Goal: Task Accomplishment & Management: Manage account settings

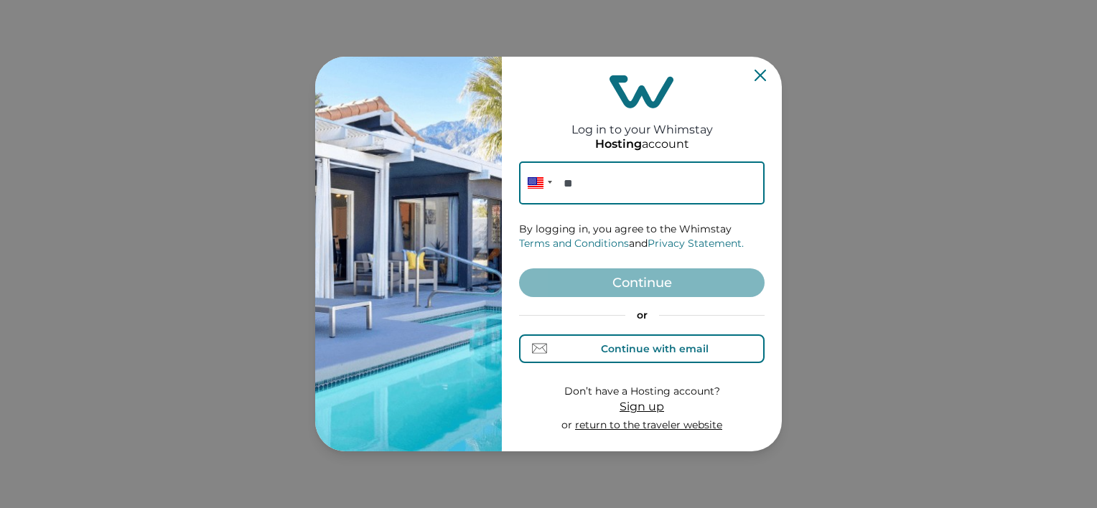
click at [658, 345] on div "Continue with email" at bounding box center [655, 348] width 108 height 11
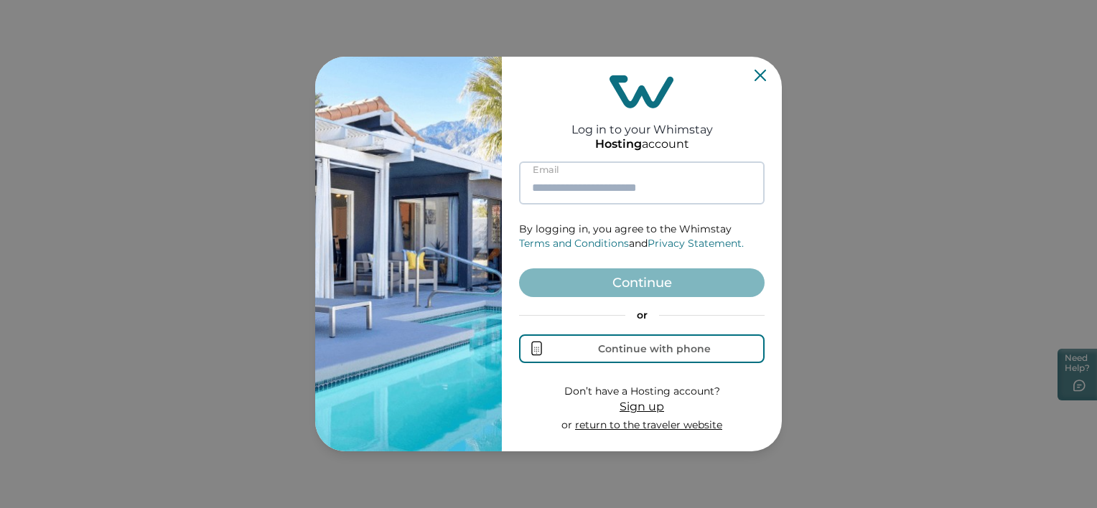
click at [629, 185] on input at bounding box center [642, 183] width 246 height 43
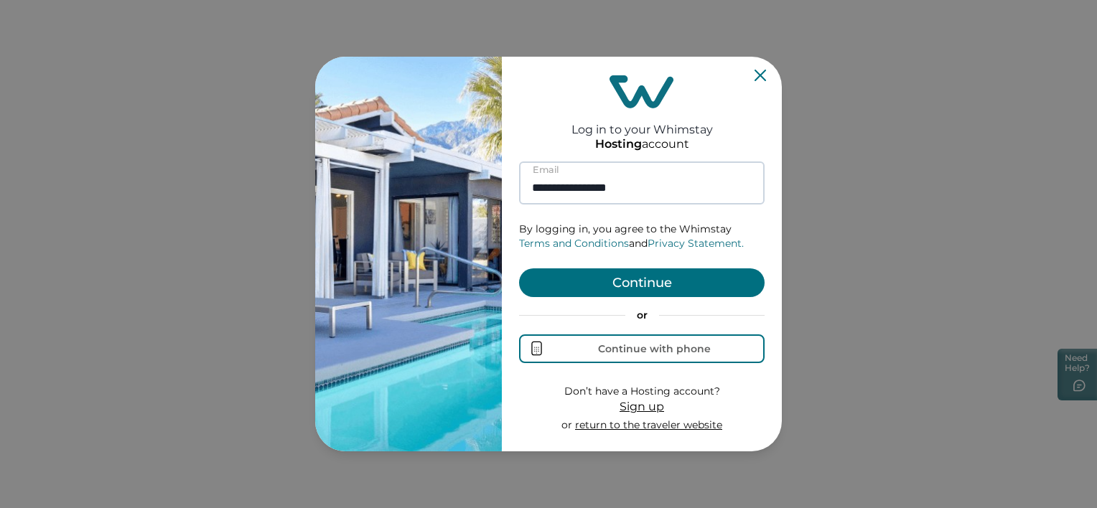
type input "**********"
click at [519, 269] on button "Continue" at bounding box center [642, 283] width 246 height 29
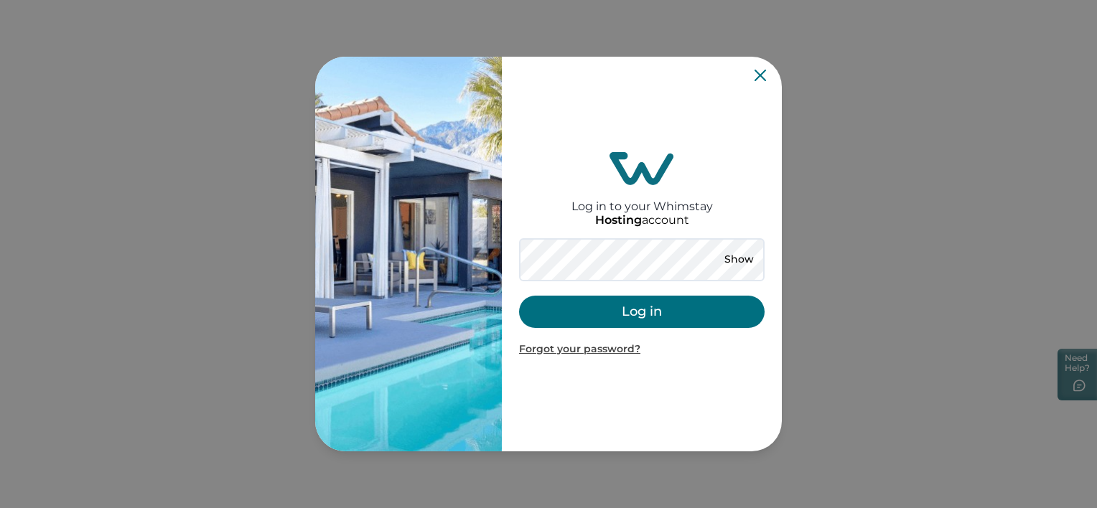
click at [541, 310] on button "Log in" at bounding box center [642, 312] width 246 height 32
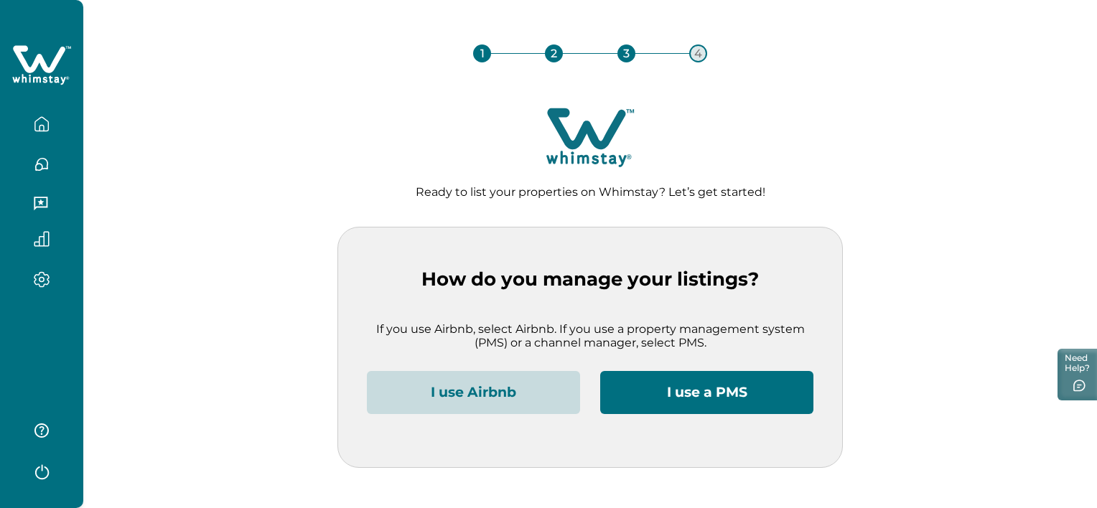
click at [479, 391] on button "I use Airbnb" at bounding box center [473, 392] width 213 height 43
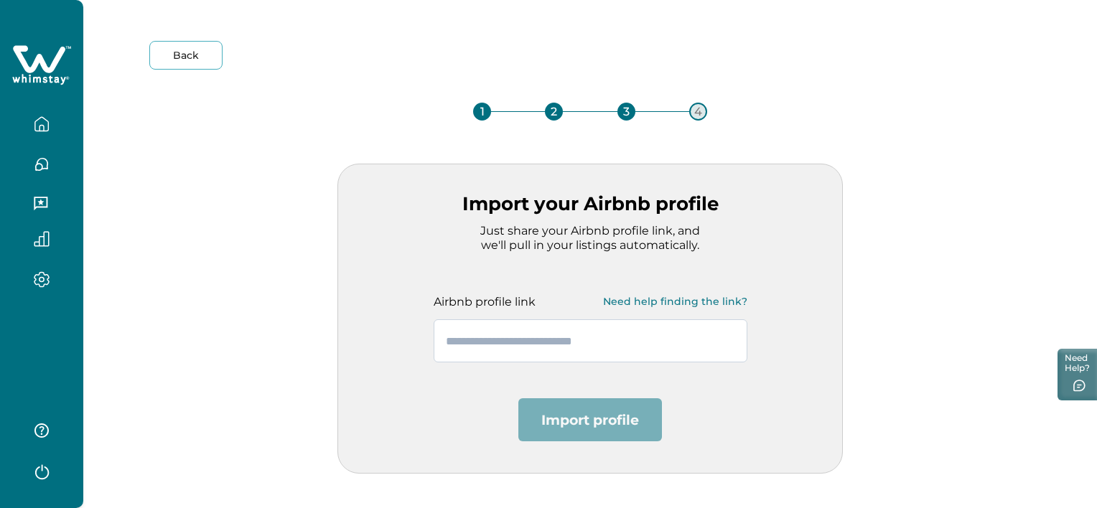
click at [572, 330] on input "text" at bounding box center [591, 341] width 314 height 43
paste input "**********"
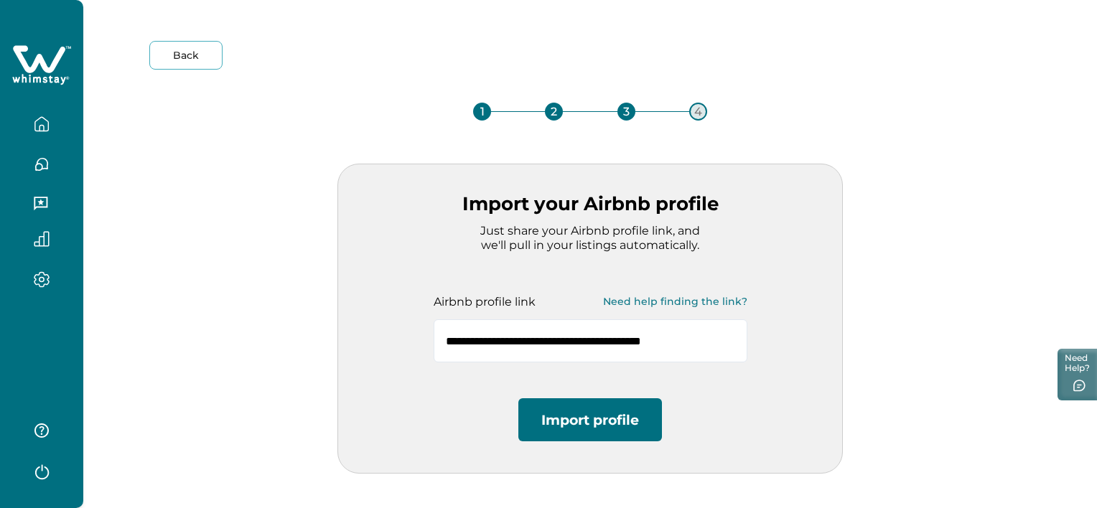
type input "**********"
click at [579, 404] on button "Import profile" at bounding box center [590, 420] width 144 height 43
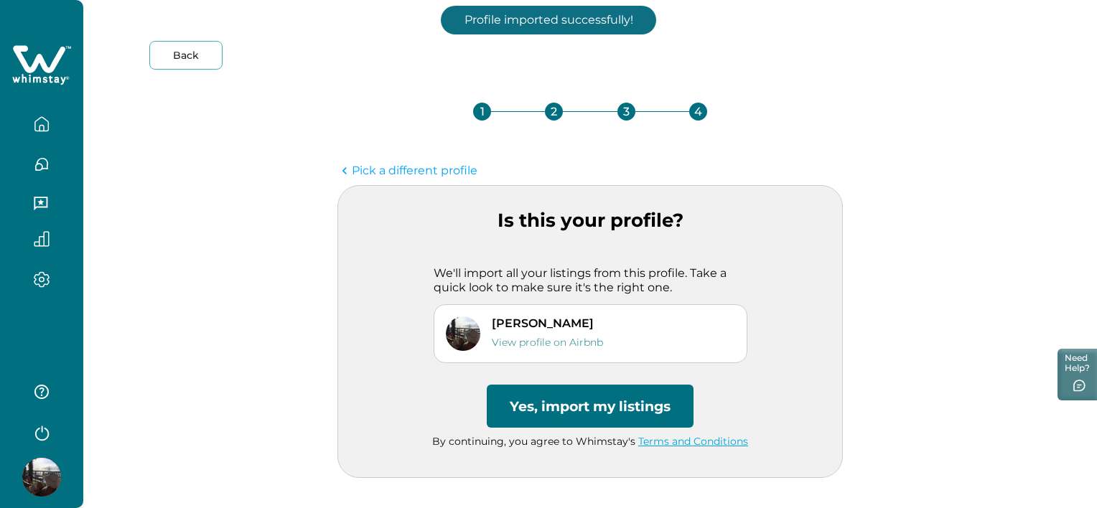
click at [600, 401] on button "Yes, import my listings" at bounding box center [590, 406] width 207 height 43
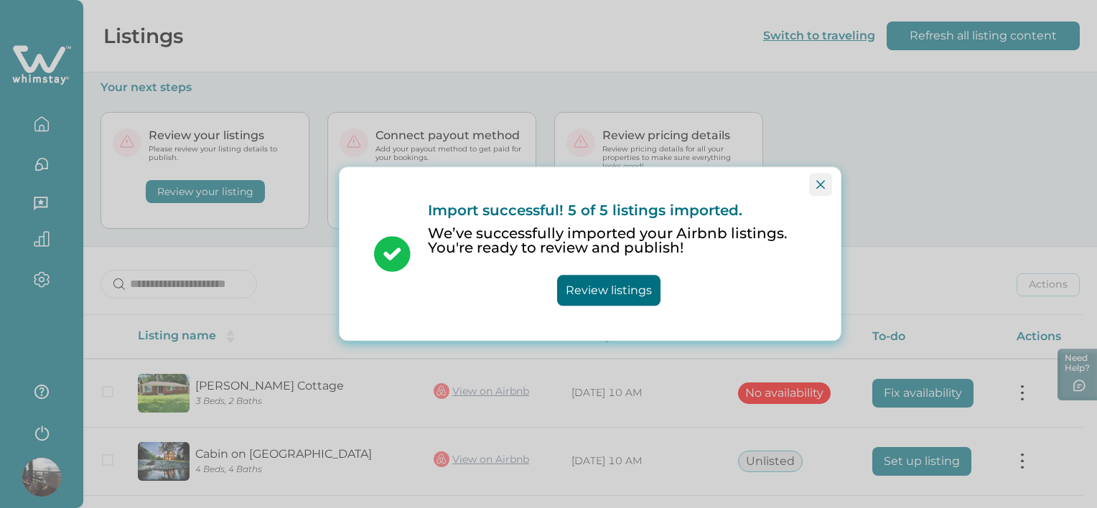
click at [814, 187] on button "Close" at bounding box center [820, 184] width 23 height 23
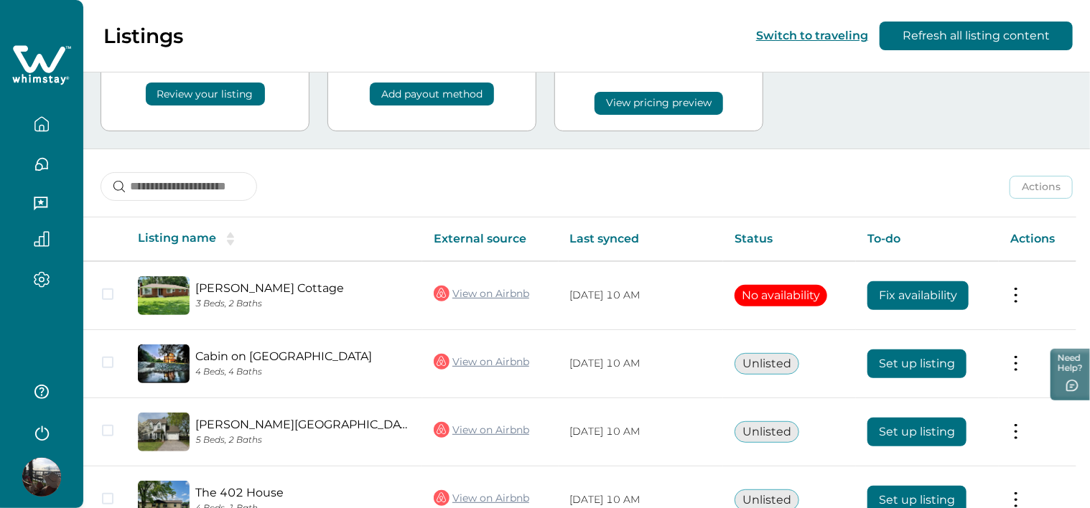
scroll to position [215, 0]
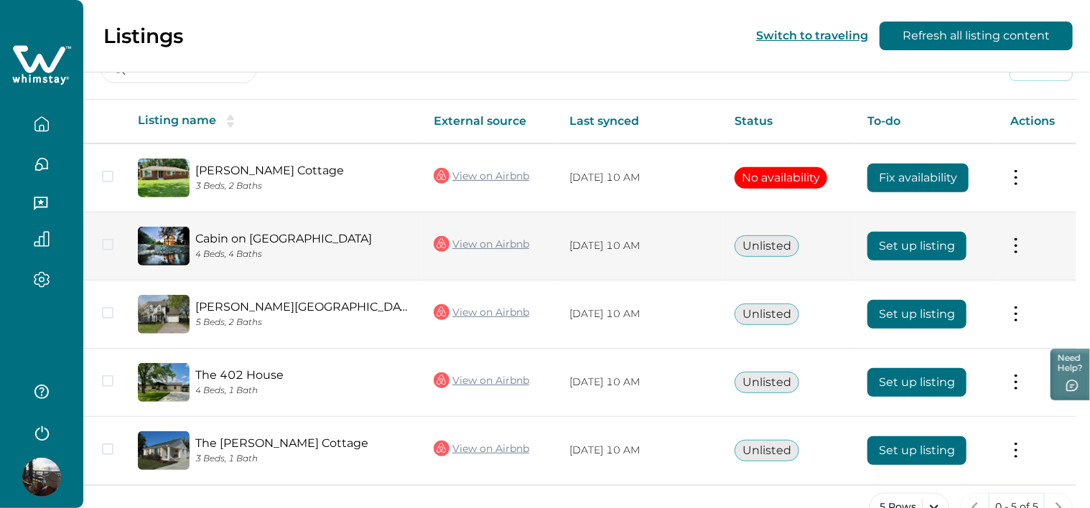
click at [913, 242] on button "Set up listing" at bounding box center [916, 246] width 99 height 29
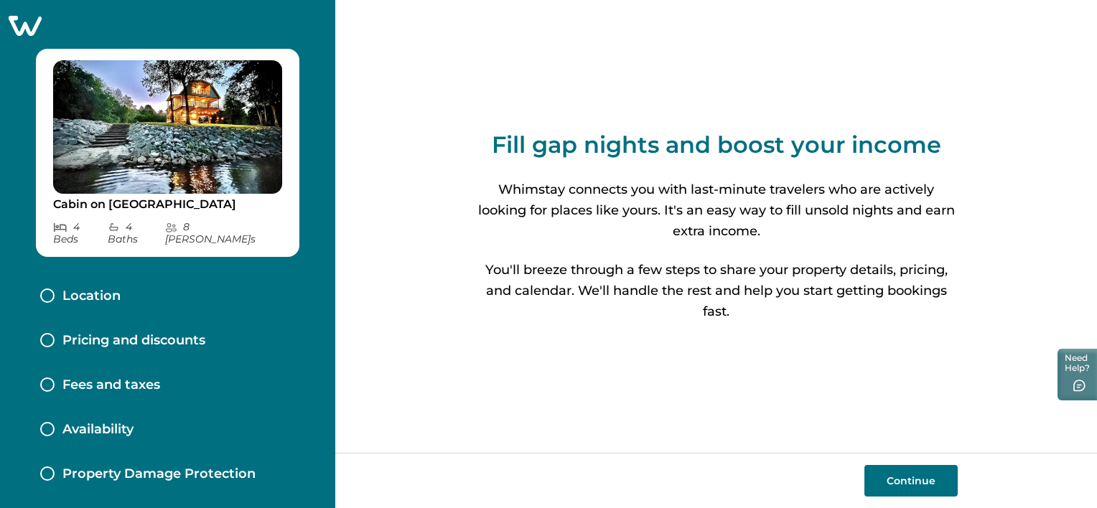
click at [898, 488] on button "Continue" at bounding box center [911, 481] width 93 height 32
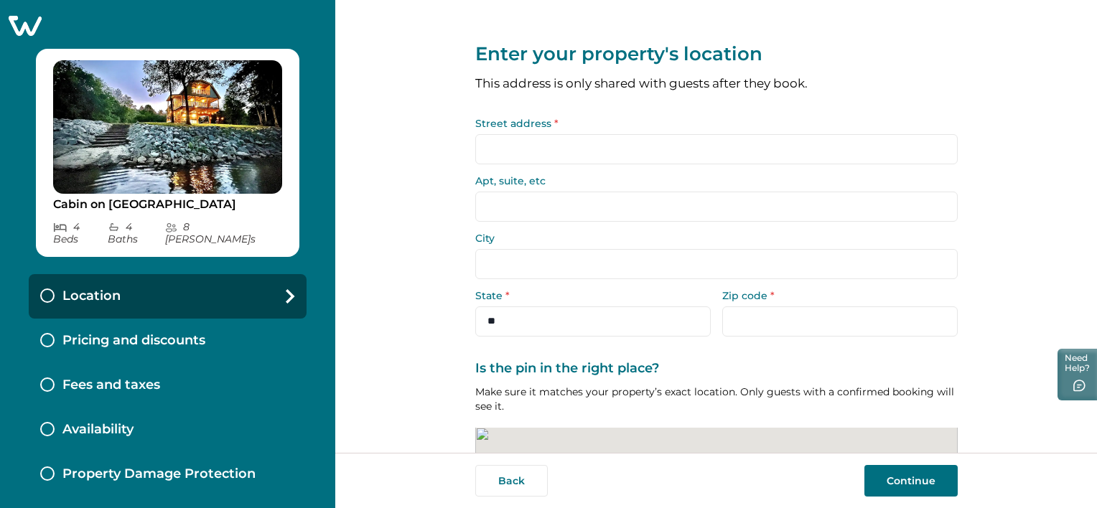
click at [607, 149] on input "Street address *" at bounding box center [716, 149] width 483 height 30
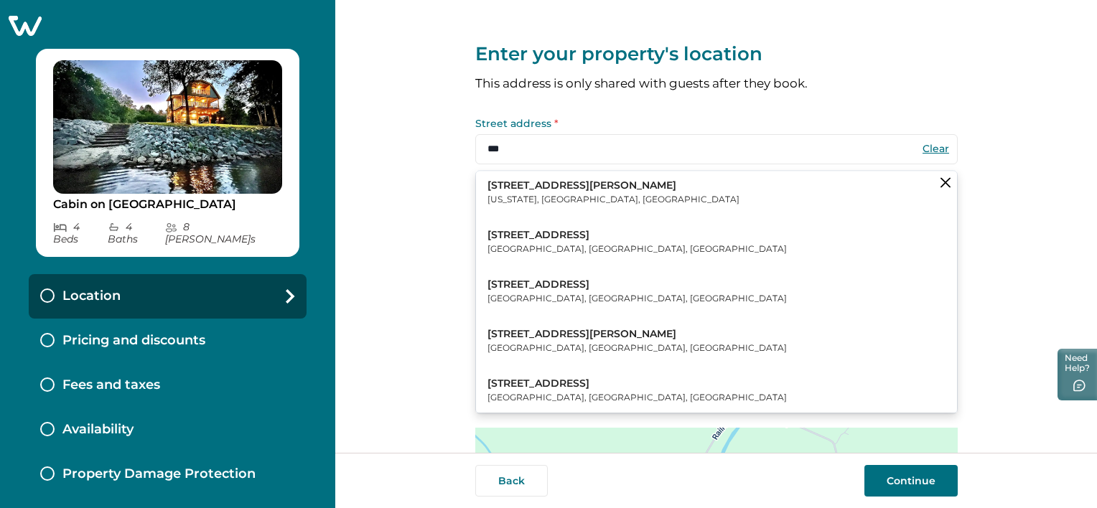
click at [612, 195] on button "[STREET_ADDRESS][PERSON_NAME][US_STATE]" at bounding box center [716, 193] width 481 height 44
type input "**********"
type input "********"
select select "**"
type input "*****"
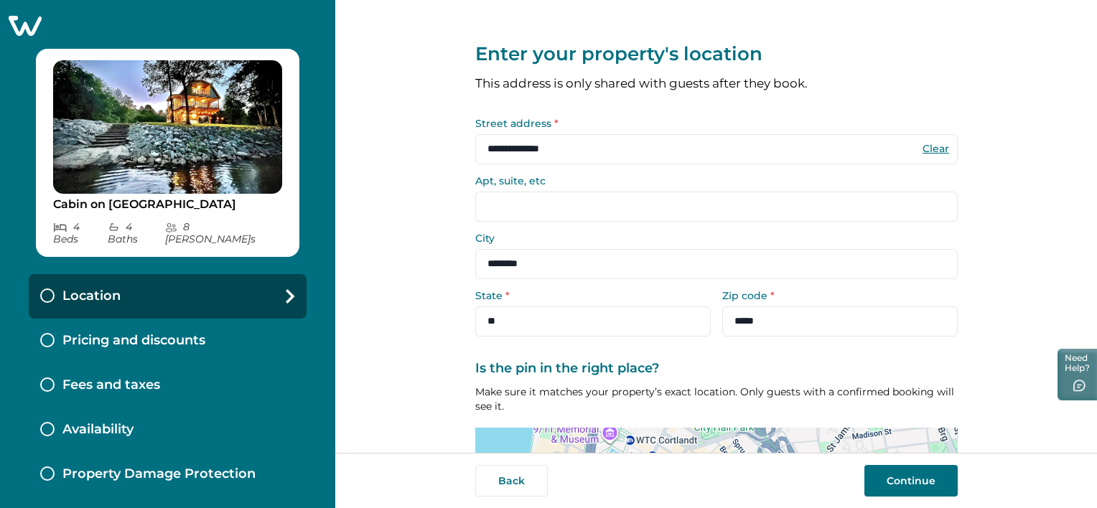
click at [942, 493] on button "Continue" at bounding box center [911, 481] width 93 height 32
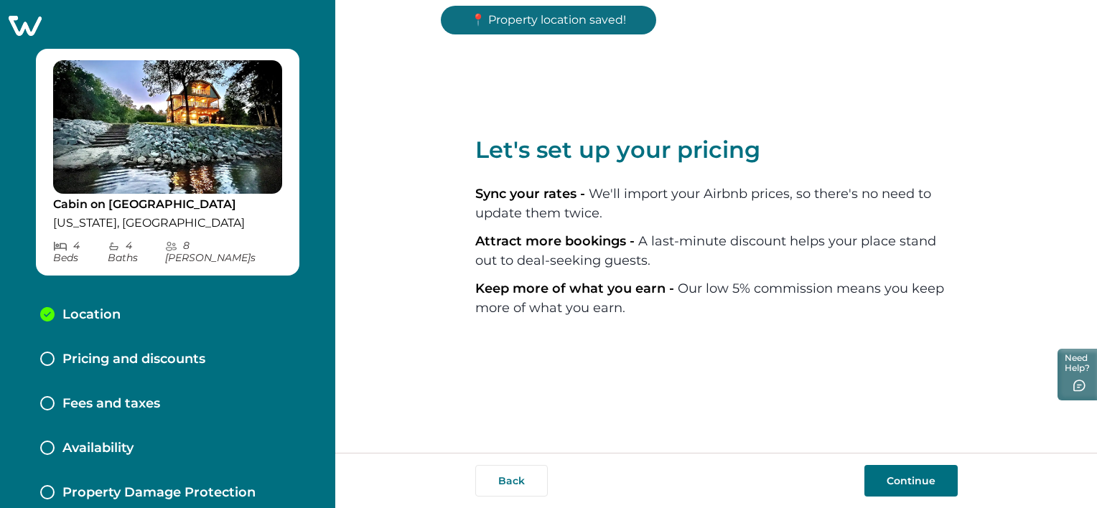
click at [934, 488] on button "Continue" at bounding box center [911, 481] width 93 height 32
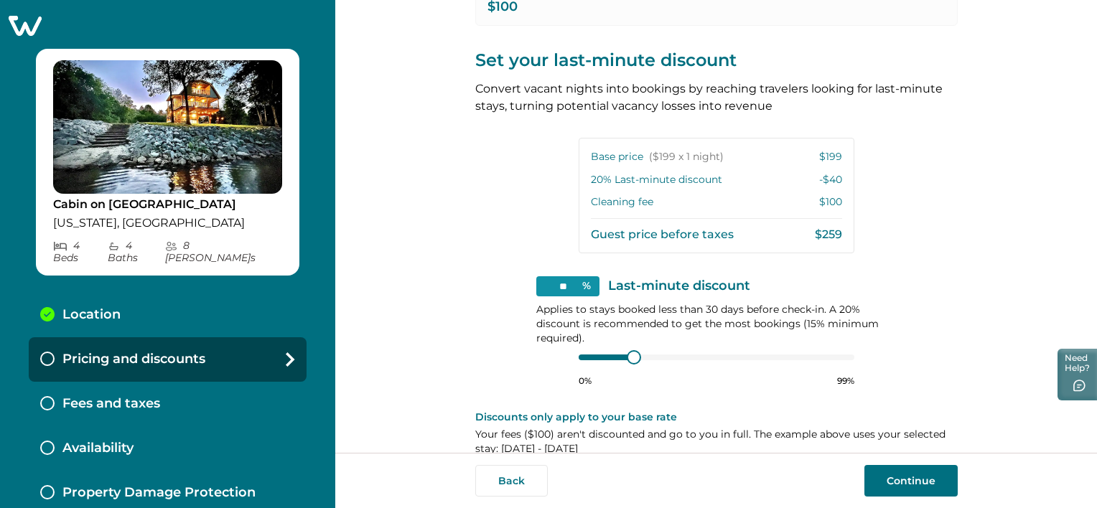
scroll to position [313, 0]
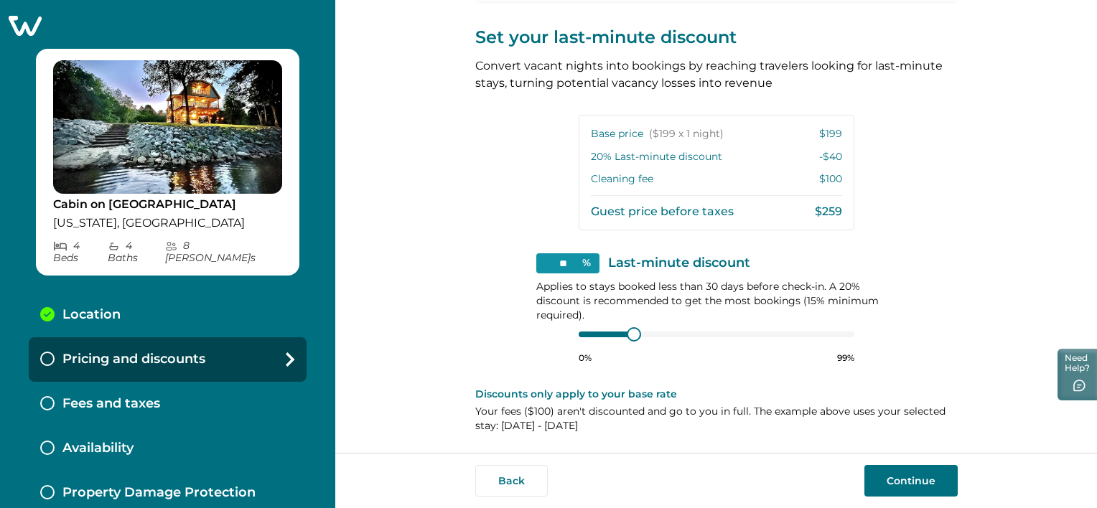
click at [888, 477] on button "Continue" at bounding box center [911, 481] width 93 height 32
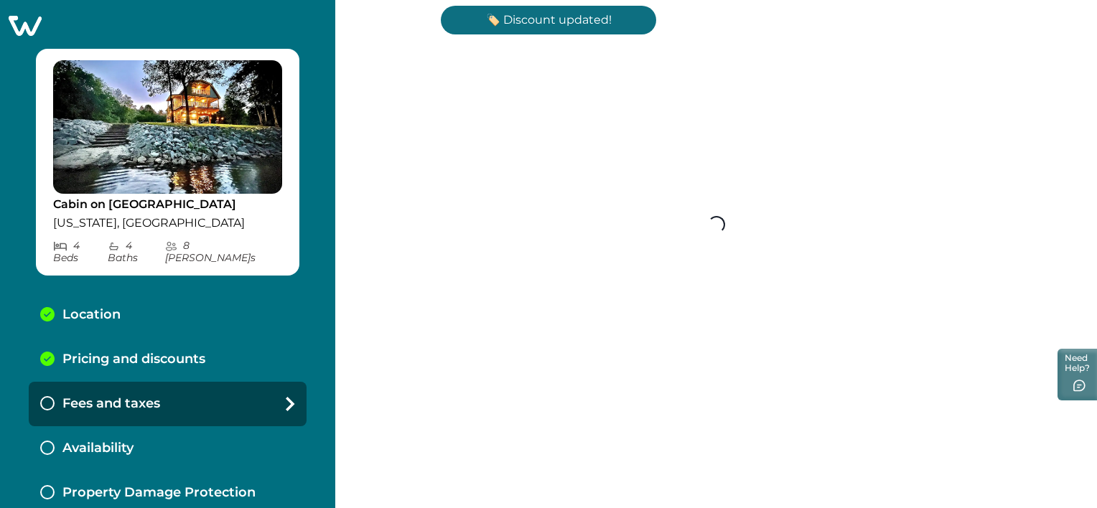
scroll to position [83, 0]
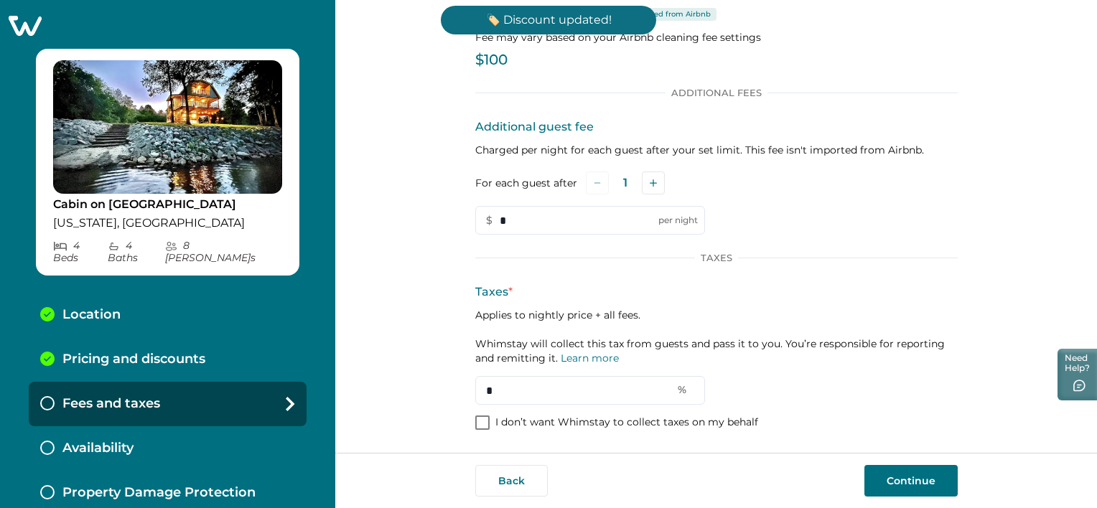
click at [491, 431] on div "Additional Fees Additional guest fee Charged per night for each guest after you…" at bounding box center [716, 260] width 483 height 346
click at [465, 423] on div "Set up your fees and taxes Cleaning fee (per stay) Imported from Airbnb Fee may…" at bounding box center [716, 226] width 762 height 453
click at [486, 423] on label "I don’t want Whimstay to collect taxes on my behalf" at bounding box center [616, 423] width 283 height 14
click at [913, 474] on button "Continue" at bounding box center [911, 481] width 93 height 32
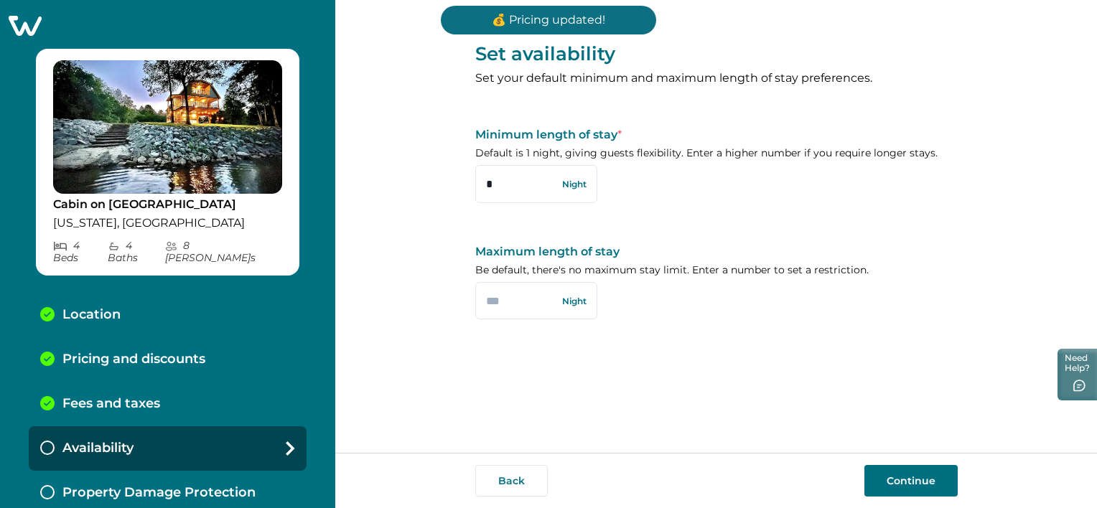
click at [913, 474] on button "Continue" at bounding box center [911, 481] width 93 height 32
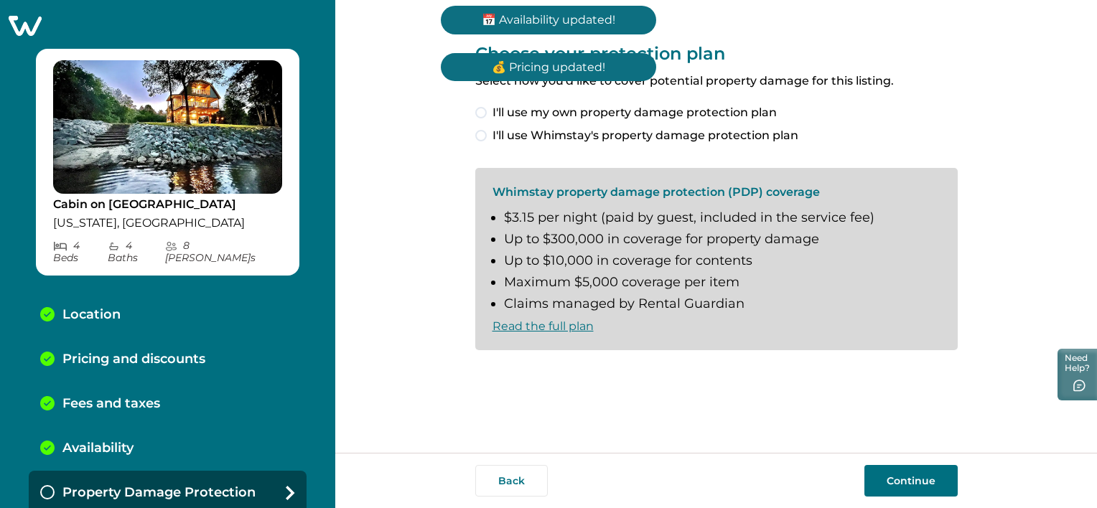
click at [587, 115] on span "I'll use my own property damage protection plan" at bounding box center [635, 112] width 284 height 17
click at [890, 486] on button "Continue" at bounding box center [911, 481] width 93 height 32
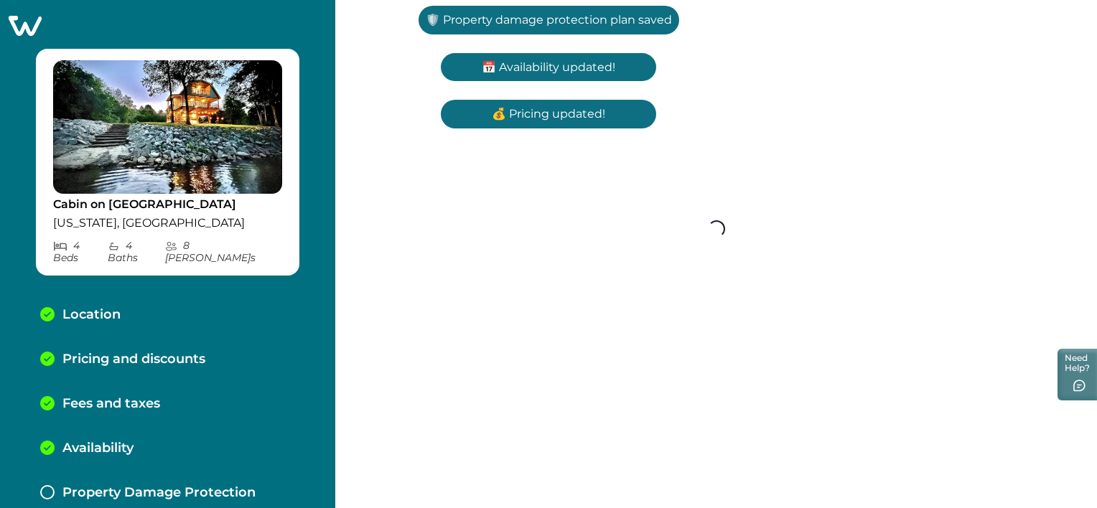
scroll to position [39, 0]
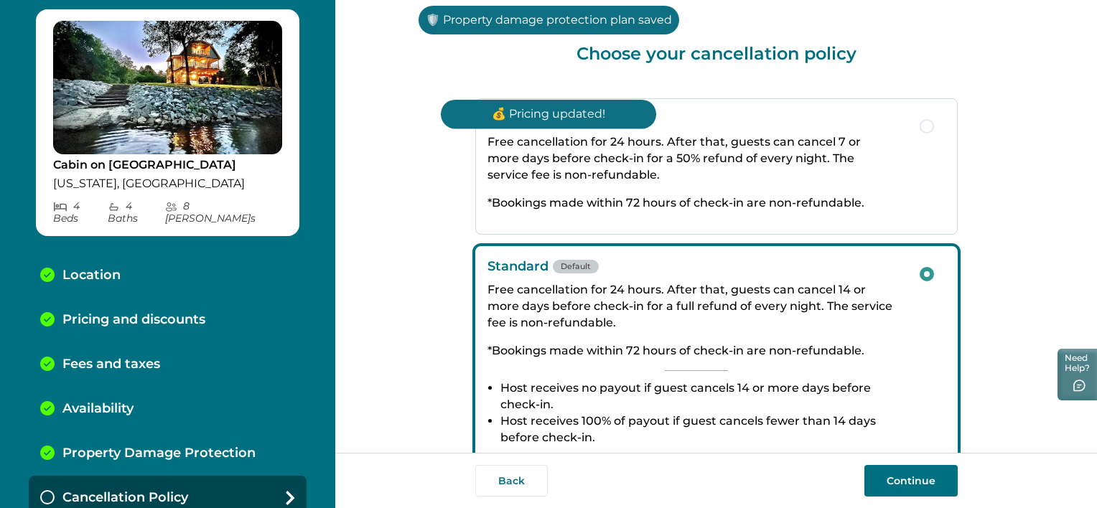
click at [890, 482] on button "Continue" at bounding box center [911, 481] width 93 height 32
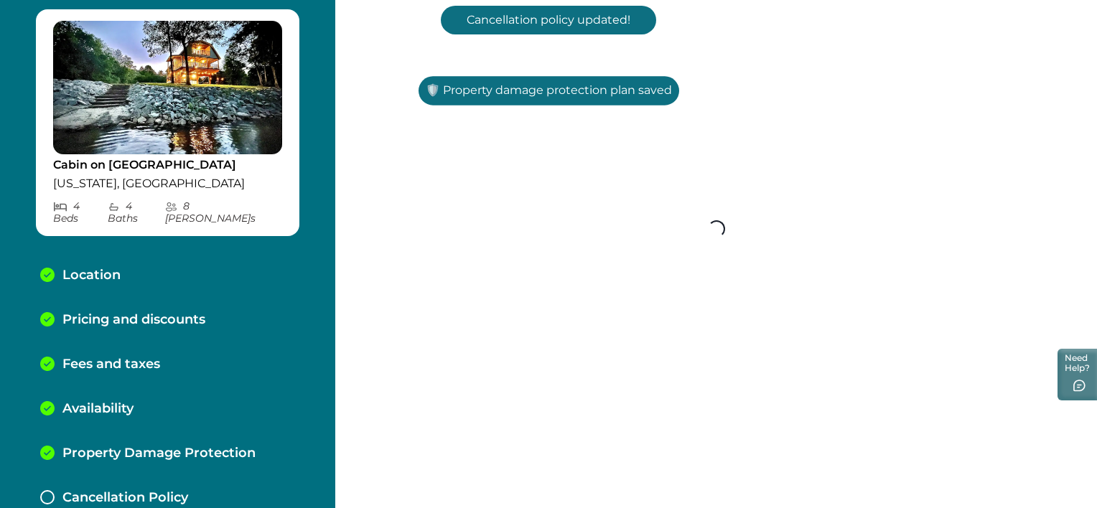
scroll to position [83, 0]
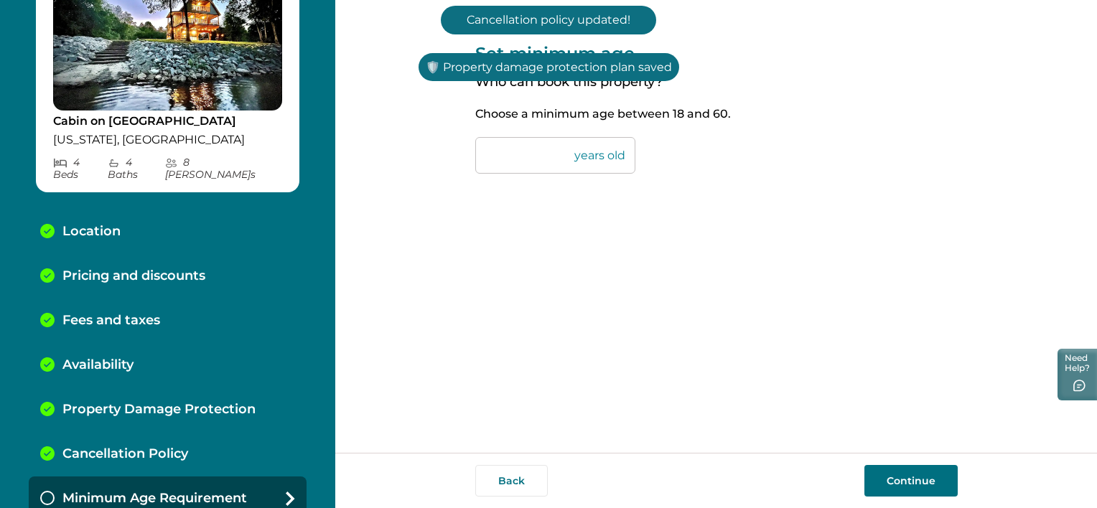
click at [890, 482] on button "Continue" at bounding box center [911, 481] width 93 height 32
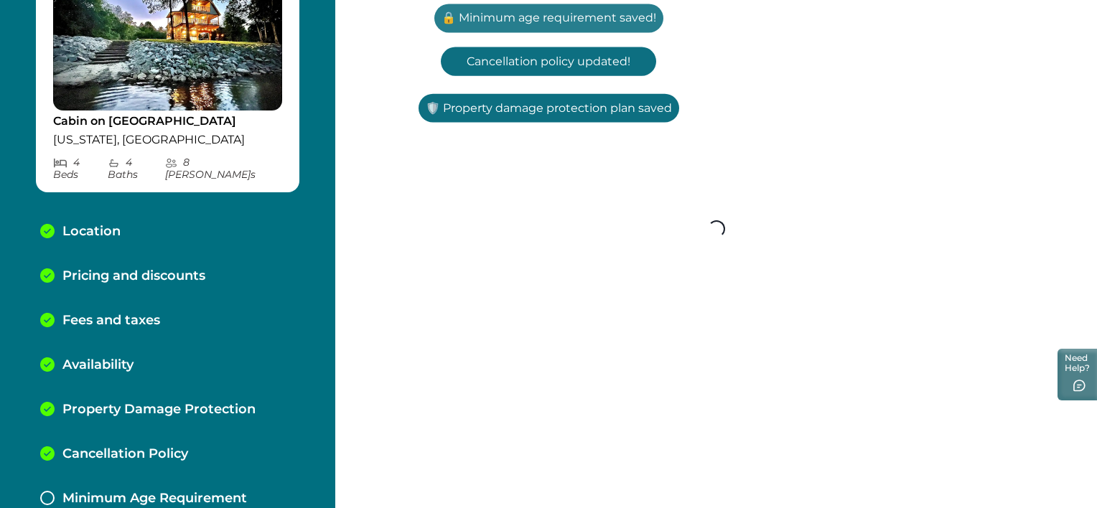
scroll to position [129, 0]
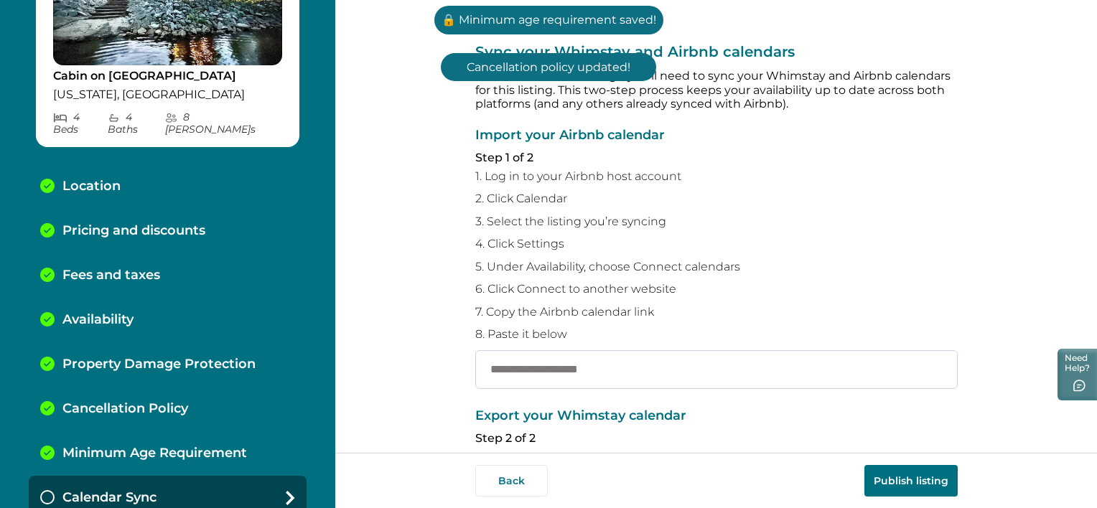
click at [712, 373] on input "text" at bounding box center [716, 369] width 483 height 39
paste input "**********"
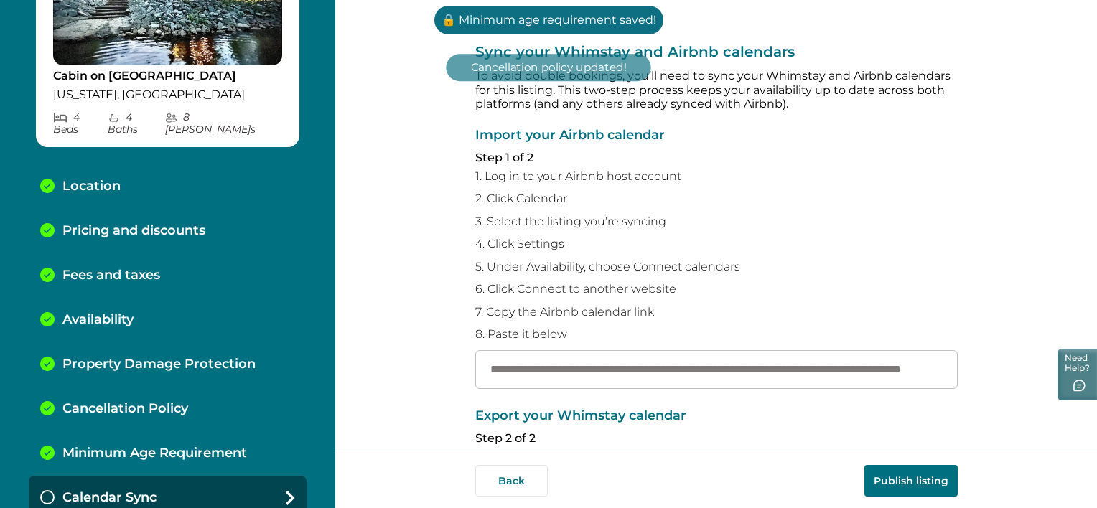
type input "**********"
click at [916, 488] on button "Publish listing" at bounding box center [911, 481] width 93 height 32
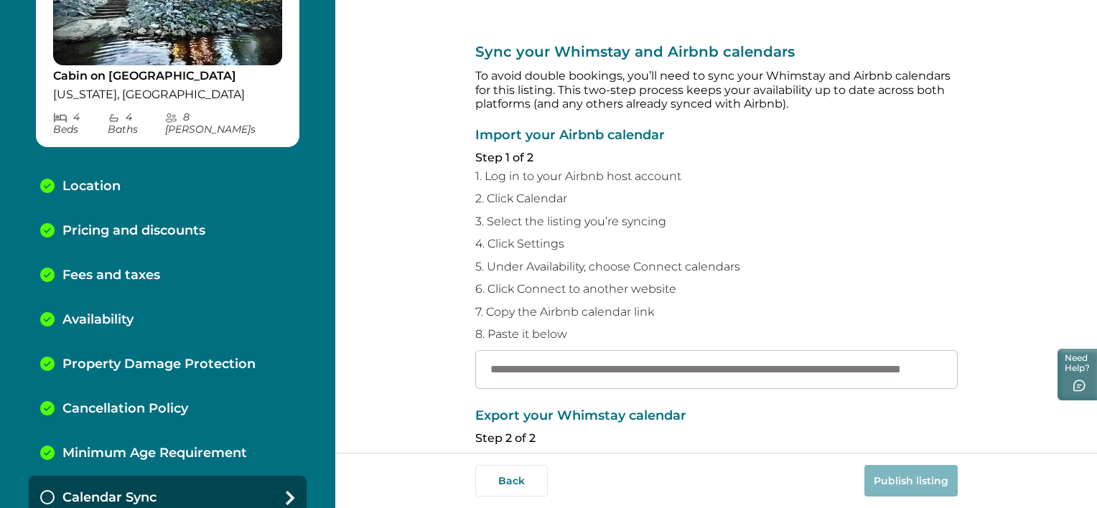
click at [191, 446] on p "Minimum Age Requirement" at bounding box center [154, 454] width 185 height 16
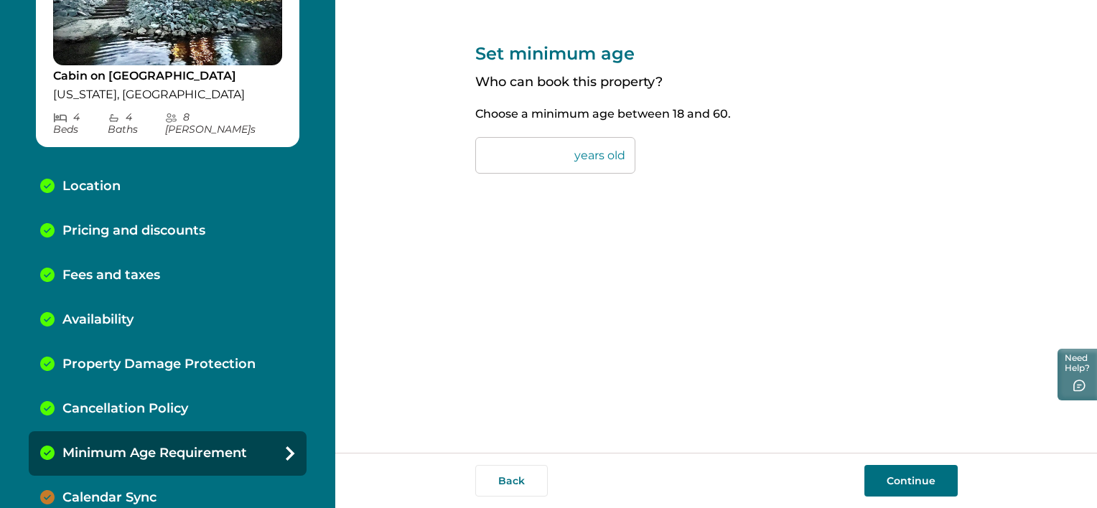
click at [190, 476] on div "Calendar Sync" at bounding box center [168, 498] width 278 height 45
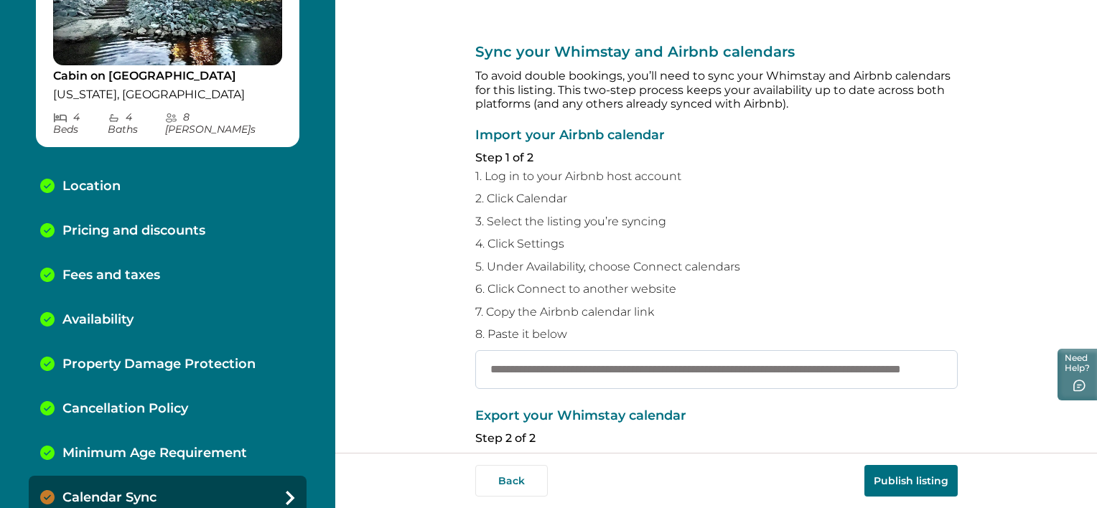
scroll to position [266, 0]
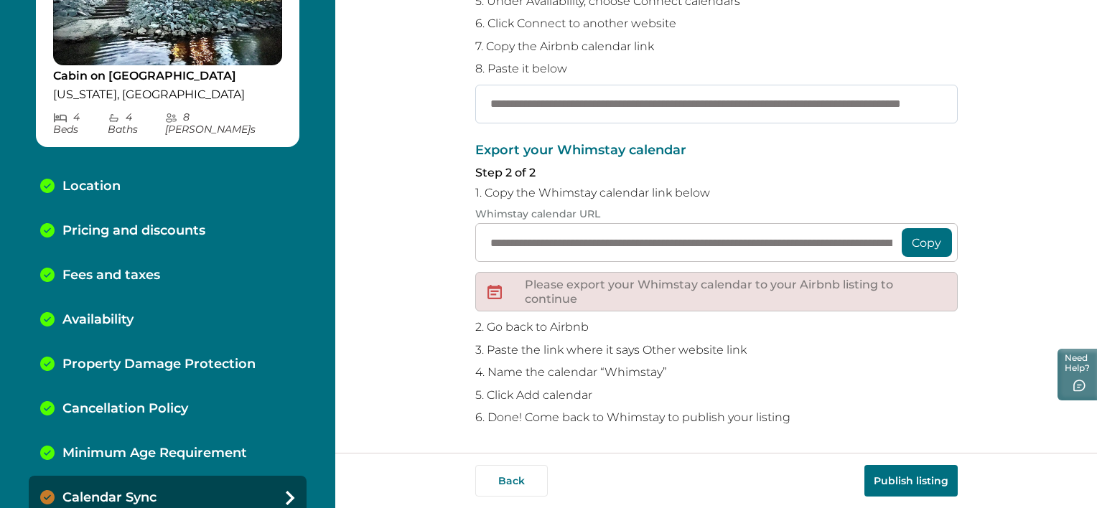
click at [595, 95] on input "**********" at bounding box center [716, 104] width 483 height 39
click at [918, 485] on button "Publish listing" at bounding box center [911, 481] width 93 height 32
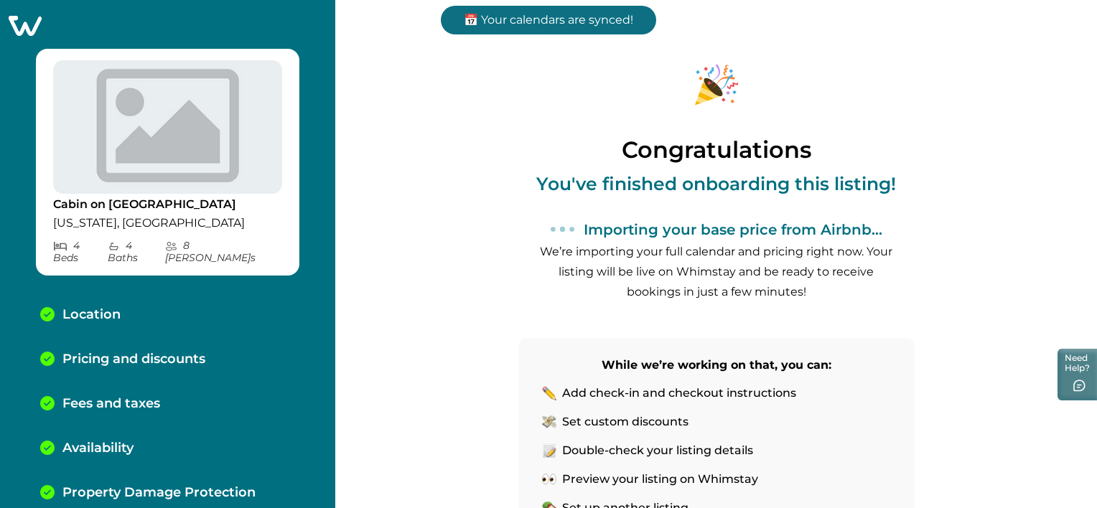
click at [174, 204] on p "Cabin on [GEOGRAPHIC_DATA]" at bounding box center [167, 204] width 229 height 14
copy p "Cabin on [GEOGRAPHIC_DATA]"
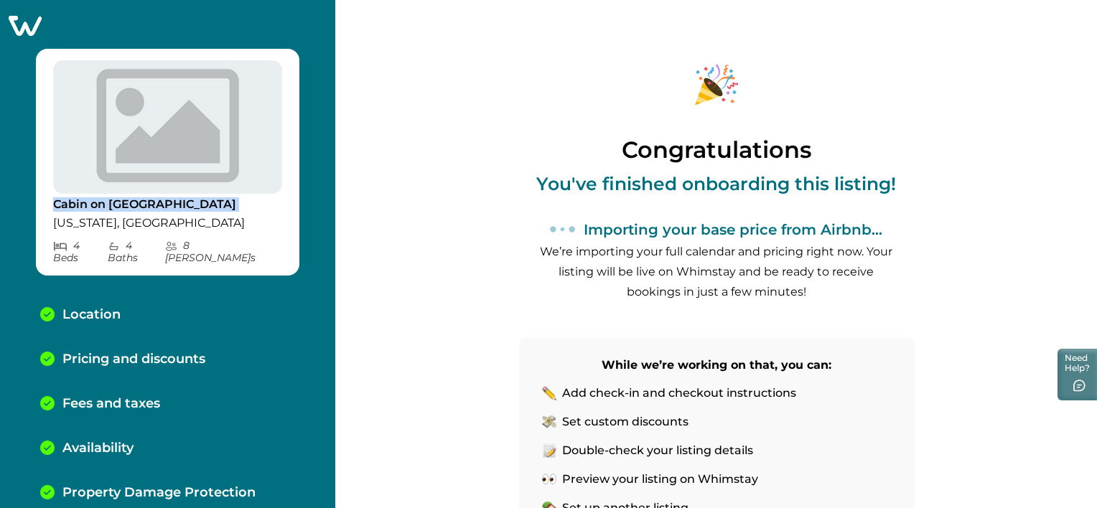
click at [11, 18] on icon at bounding box center [25, 26] width 33 height 20
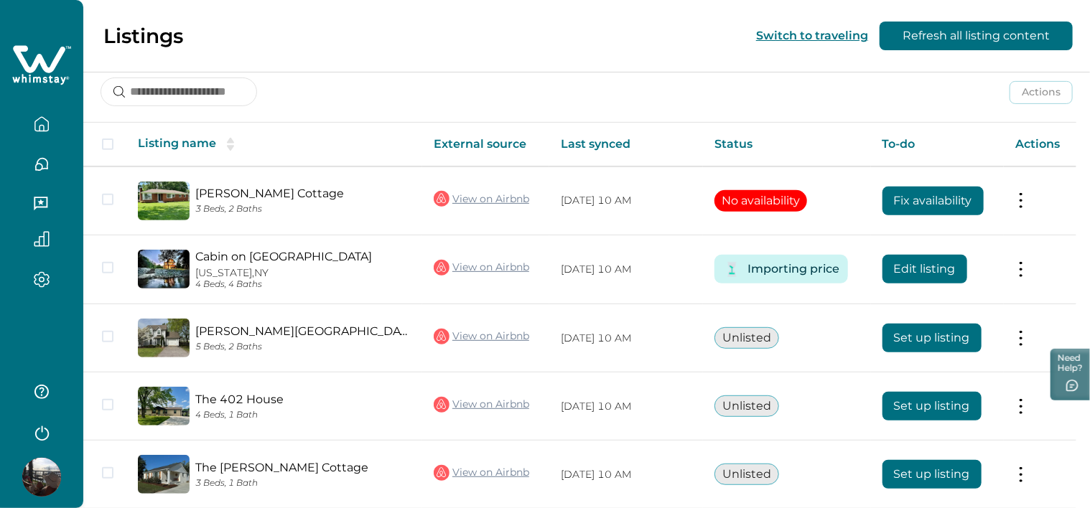
scroll to position [215, 0]
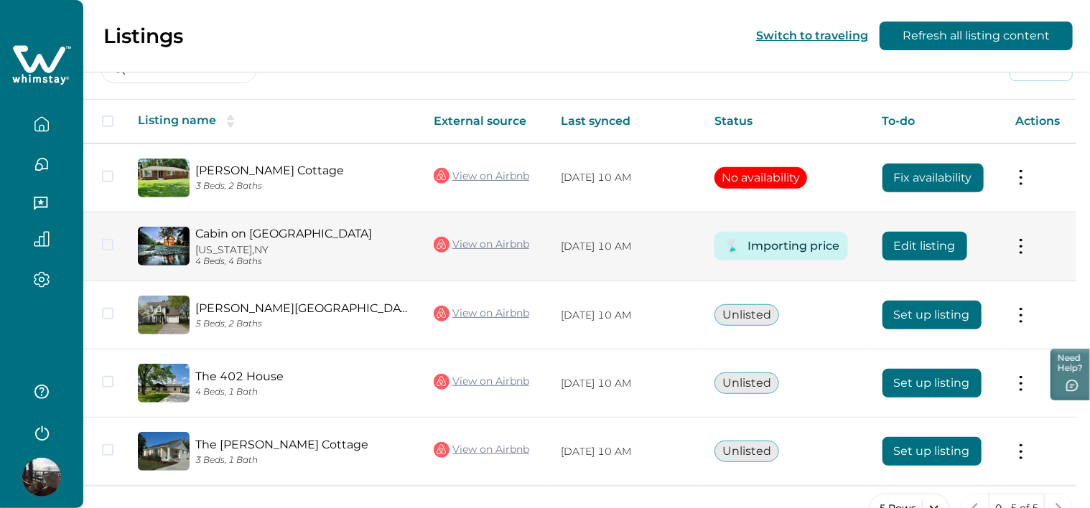
click at [919, 256] on button "Edit listing" at bounding box center [925, 246] width 85 height 29
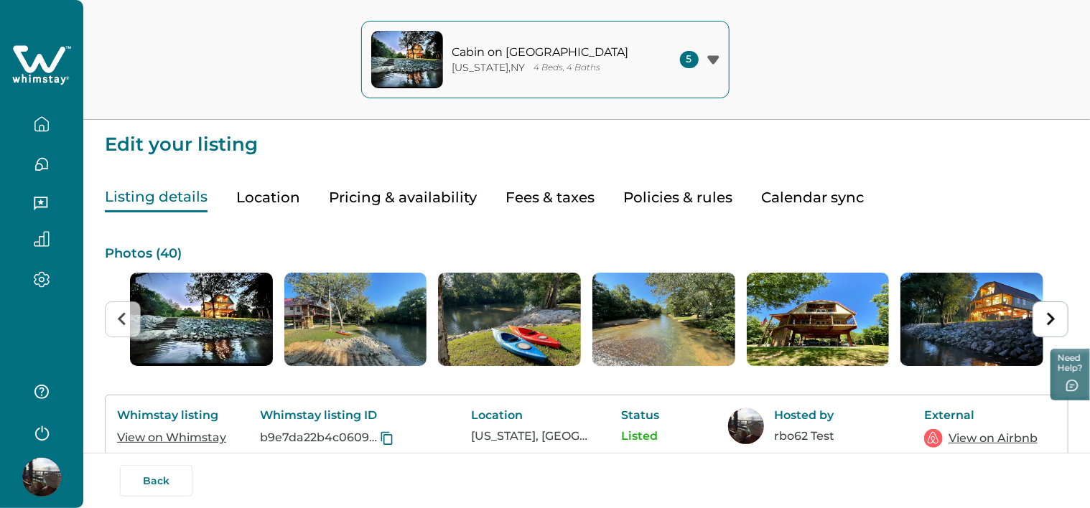
click at [358, 192] on button "Pricing & availability" at bounding box center [403, 197] width 148 height 29
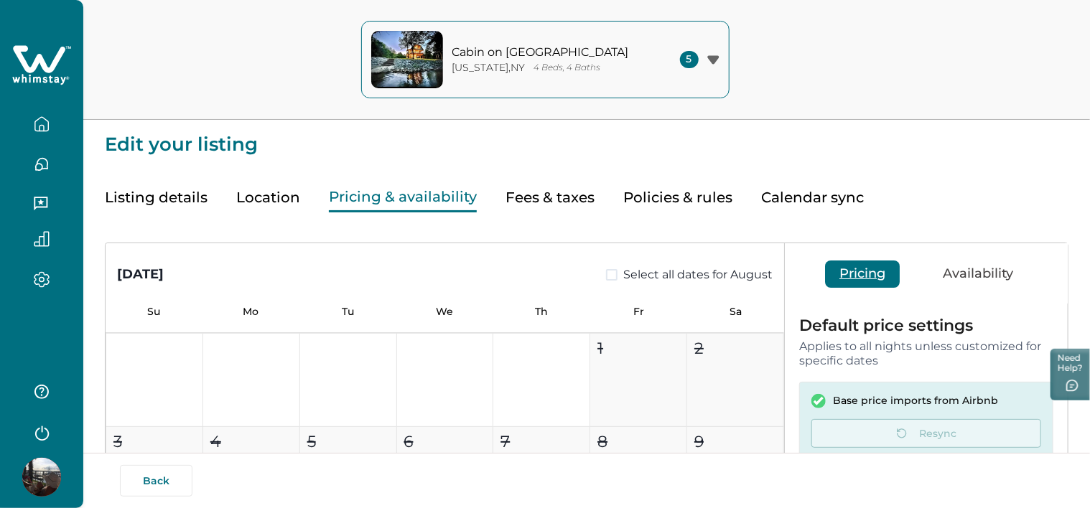
click at [554, 206] on button "Fees & taxes" at bounding box center [550, 197] width 89 height 29
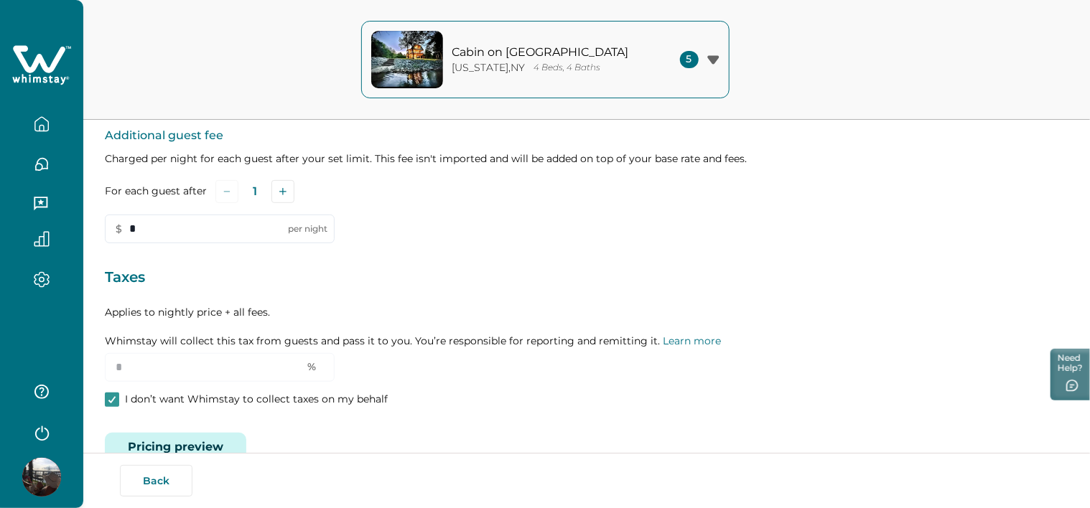
scroll to position [287, 0]
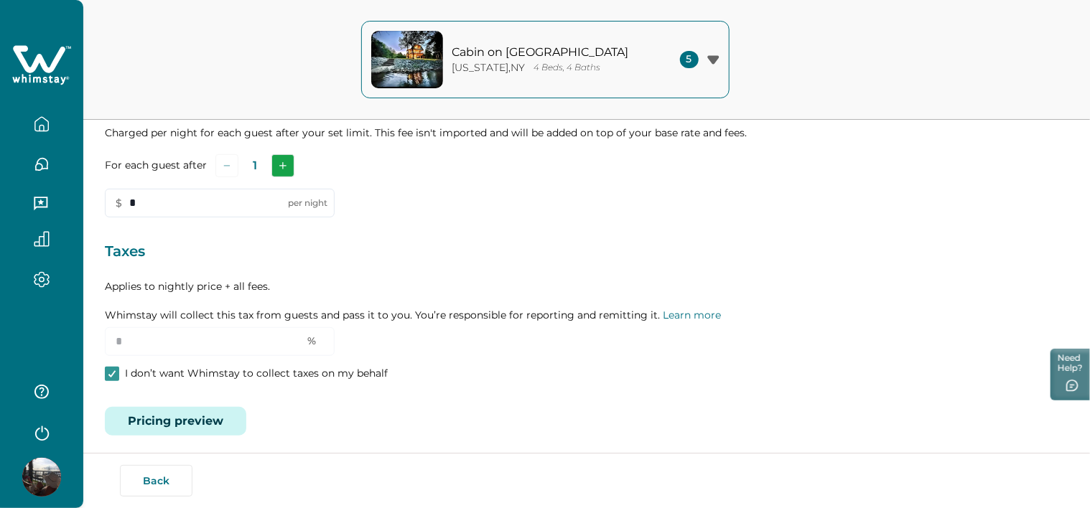
click at [282, 160] on button "Add" at bounding box center [282, 165] width 23 height 23
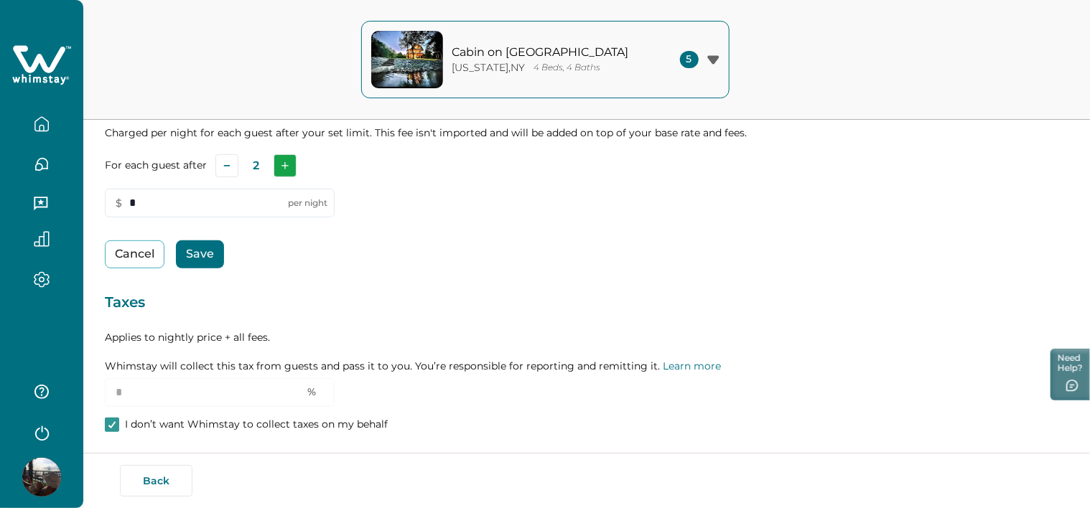
click at [282, 160] on button "Add" at bounding box center [285, 165] width 23 height 23
click at [282, 160] on button "Add" at bounding box center [286, 165] width 23 height 23
click at [197, 259] on button "Save" at bounding box center [200, 255] width 48 height 28
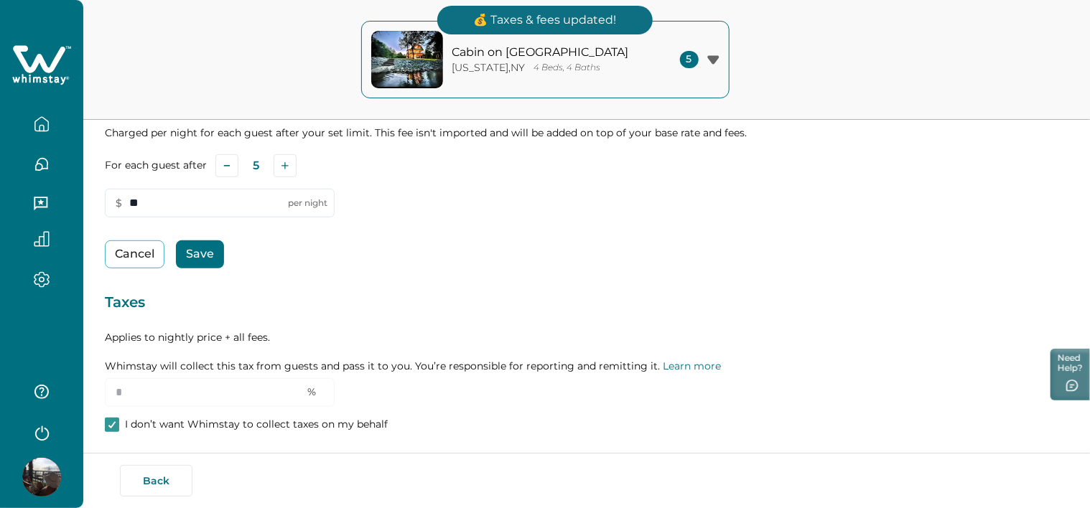
type input "**"
click at [210, 246] on button "Save" at bounding box center [200, 255] width 48 height 28
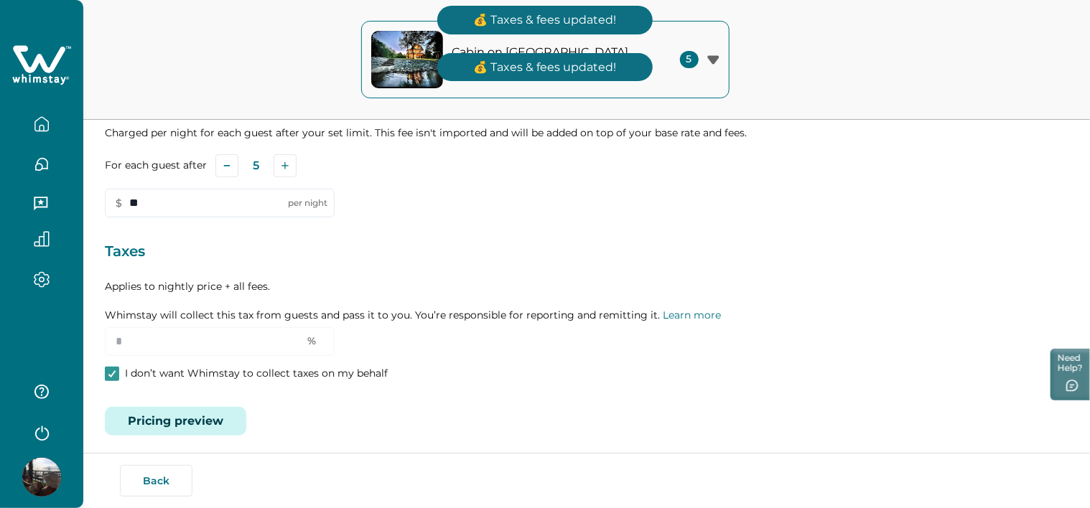
scroll to position [0, 0]
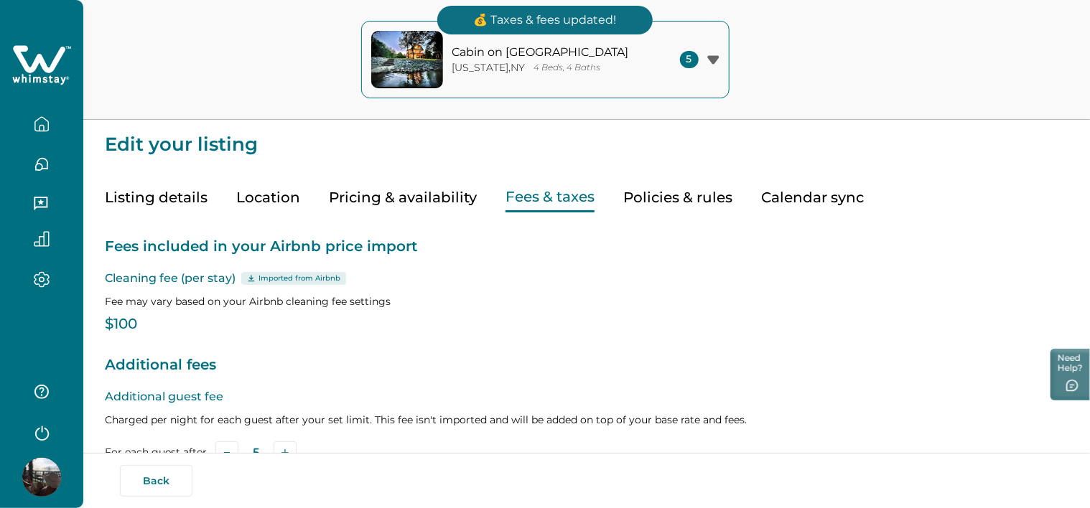
click at [181, 207] on button "Listing details" at bounding box center [156, 197] width 103 height 29
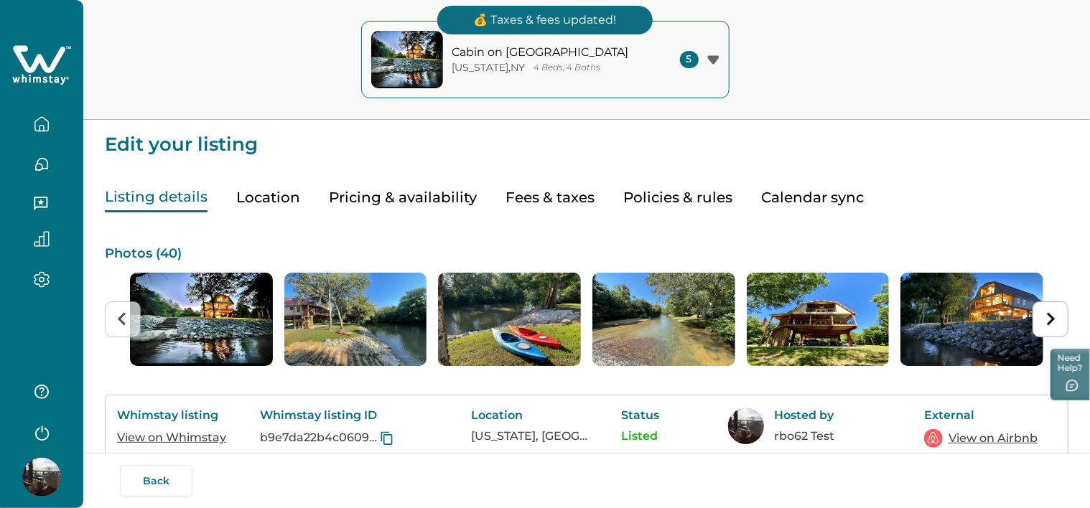
click at [195, 438] on link "View on Whimstay" at bounding box center [171, 438] width 109 height 14
click at [969, 440] on link "View on Airbnb" at bounding box center [993, 438] width 89 height 17
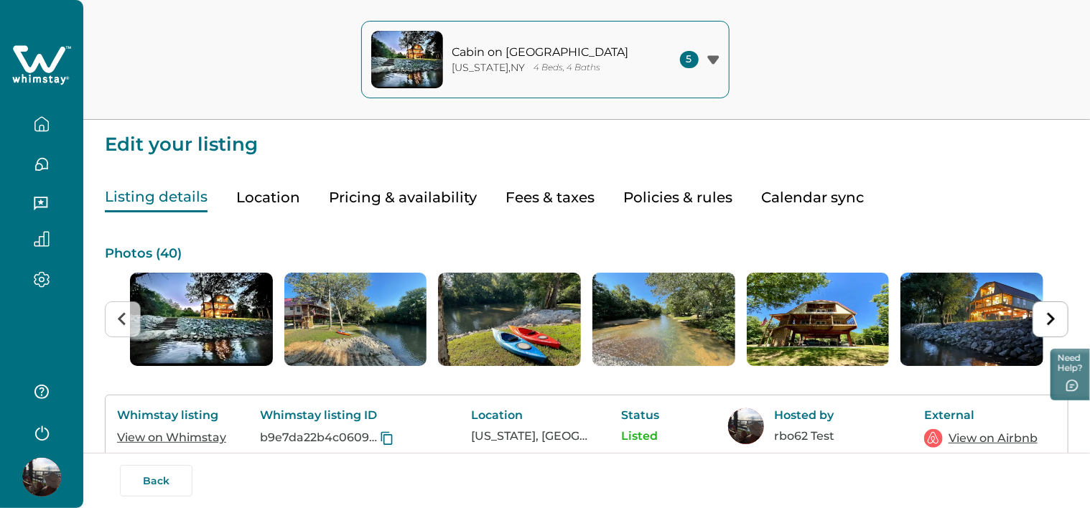
click at [573, 199] on button "Fees & taxes" at bounding box center [550, 197] width 89 height 29
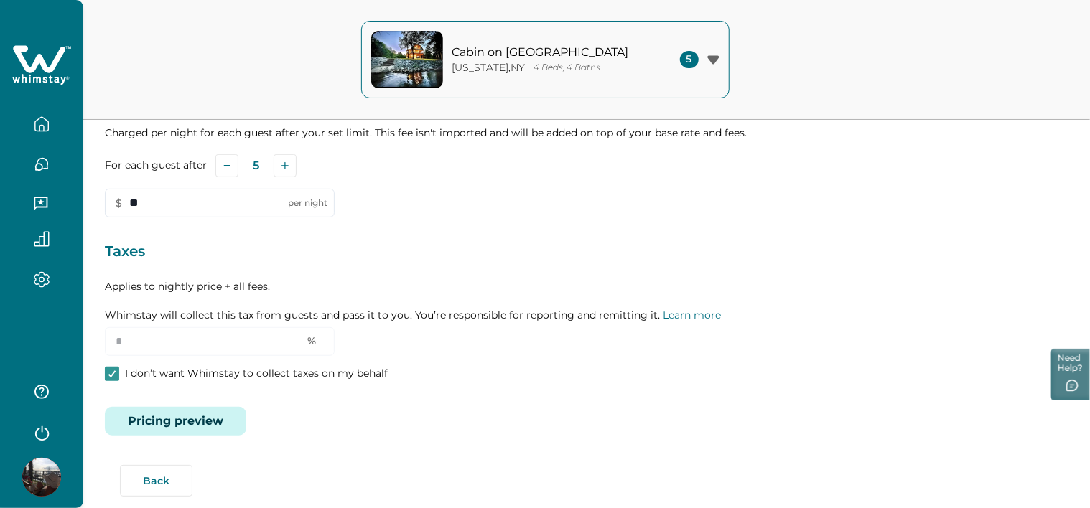
scroll to position [215, 0]
